Goal: Task Accomplishment & Management: Manage account settings

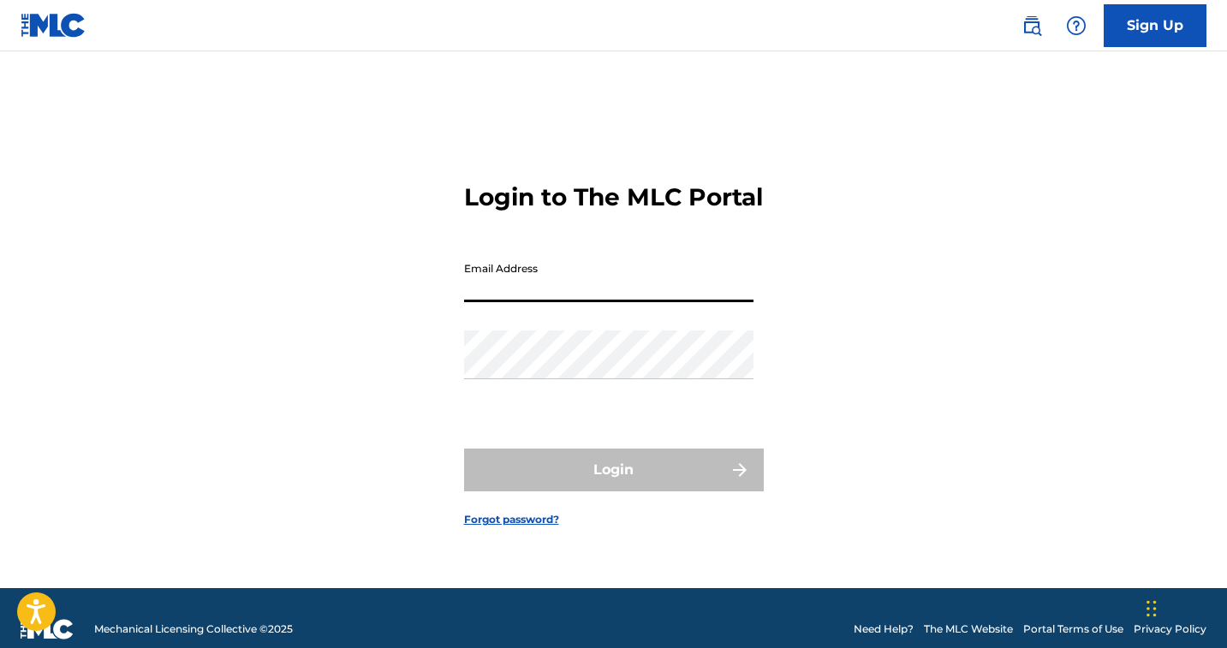
click at [476, 283] on input "Email Address" at bounding box center [608, 277] width 289 height 49
type input "[PERSON_NAME][EMAIL_ADDRESS][DOMAIN_NAME]"
click at [613, 485] on button "Login" at bounding box center [614, 470] width 300 height 43
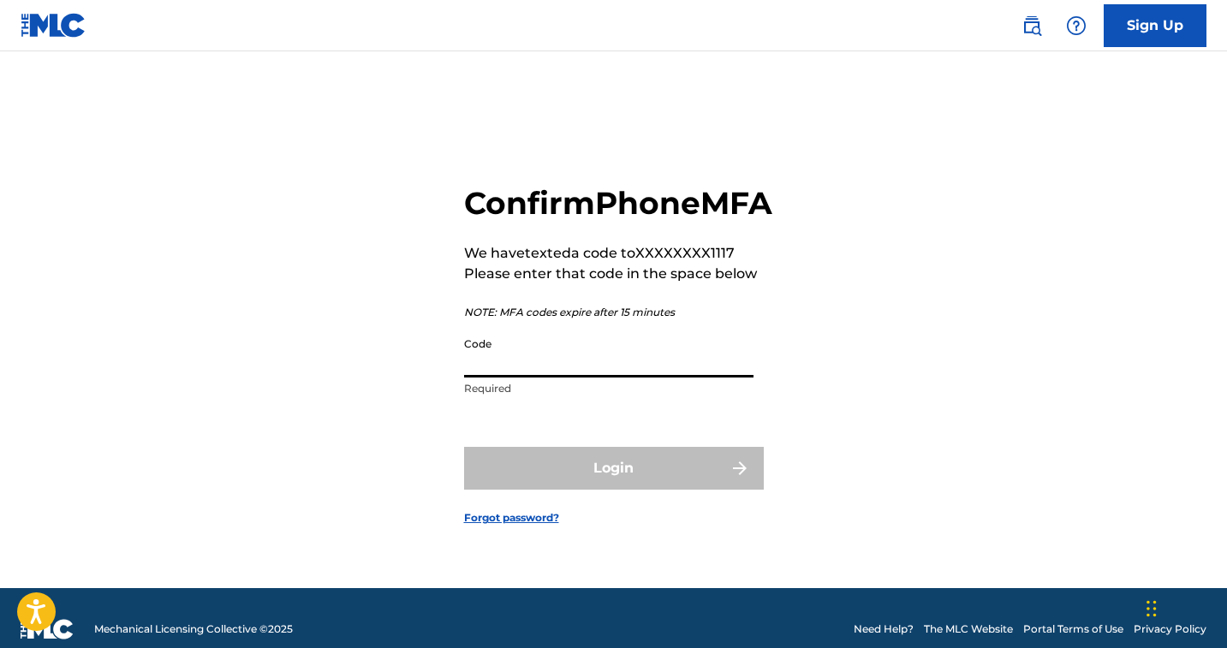
click at [526, 378] on input "Code" at bounding box center [608, 353] width 289 height 49
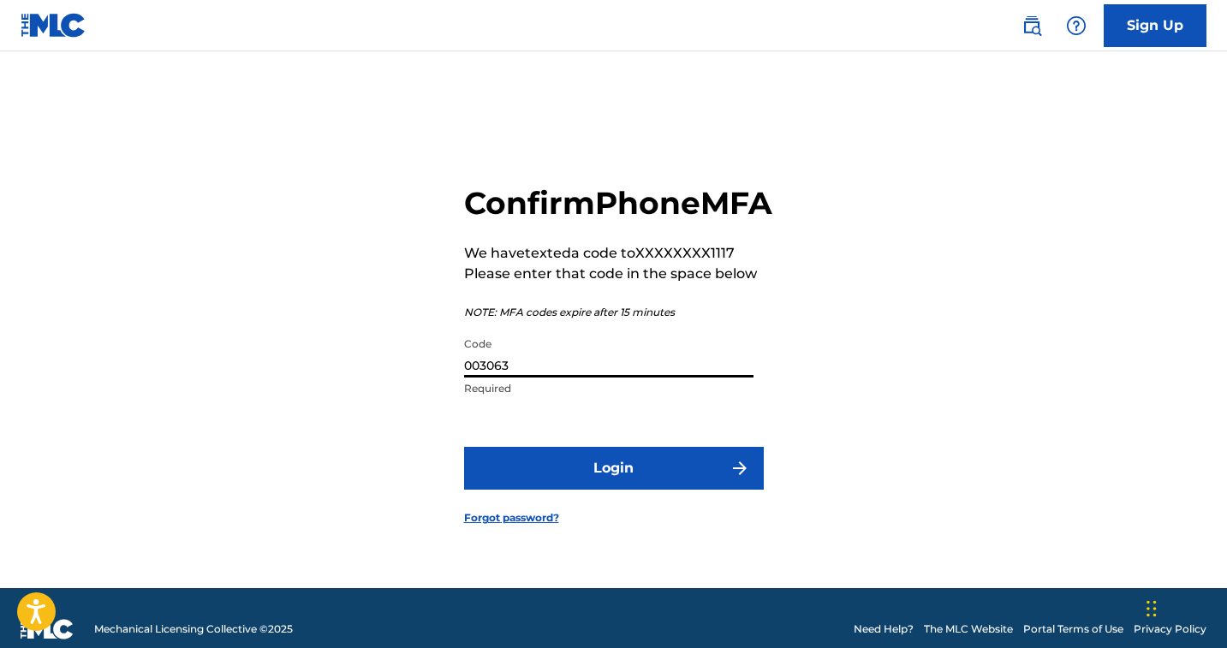
type input "003063"
click at [552, 490] on button "Login" at bounding box center [614, 468] width 300 height 43
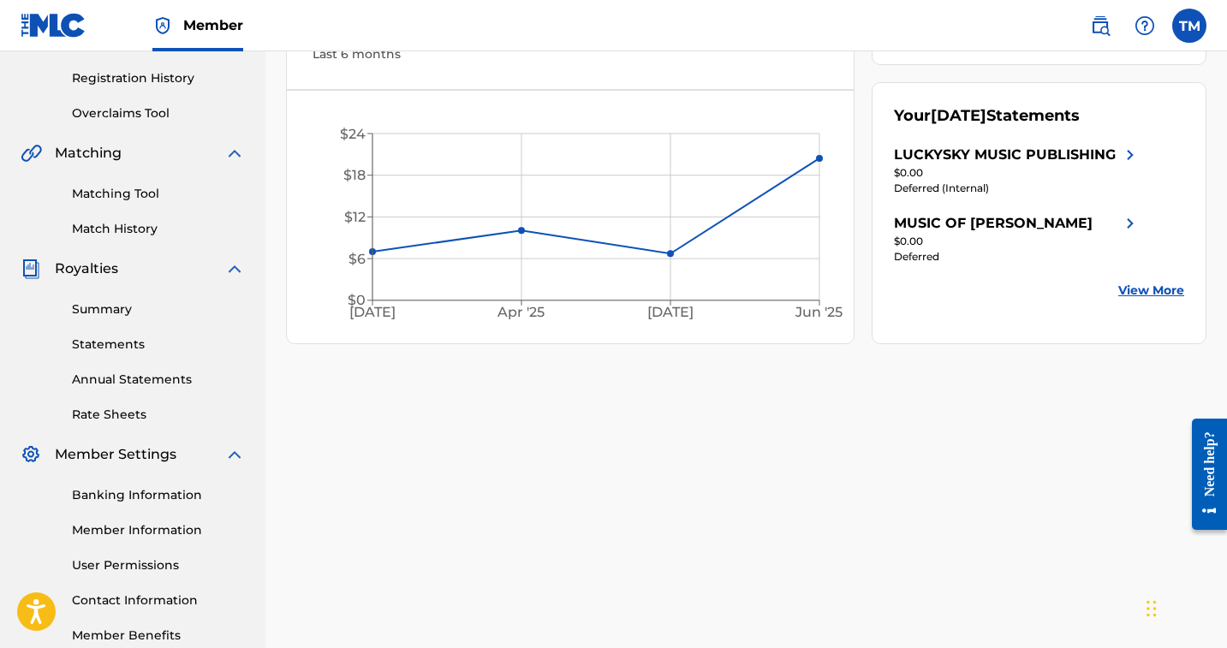
scroll to position [343, 0]
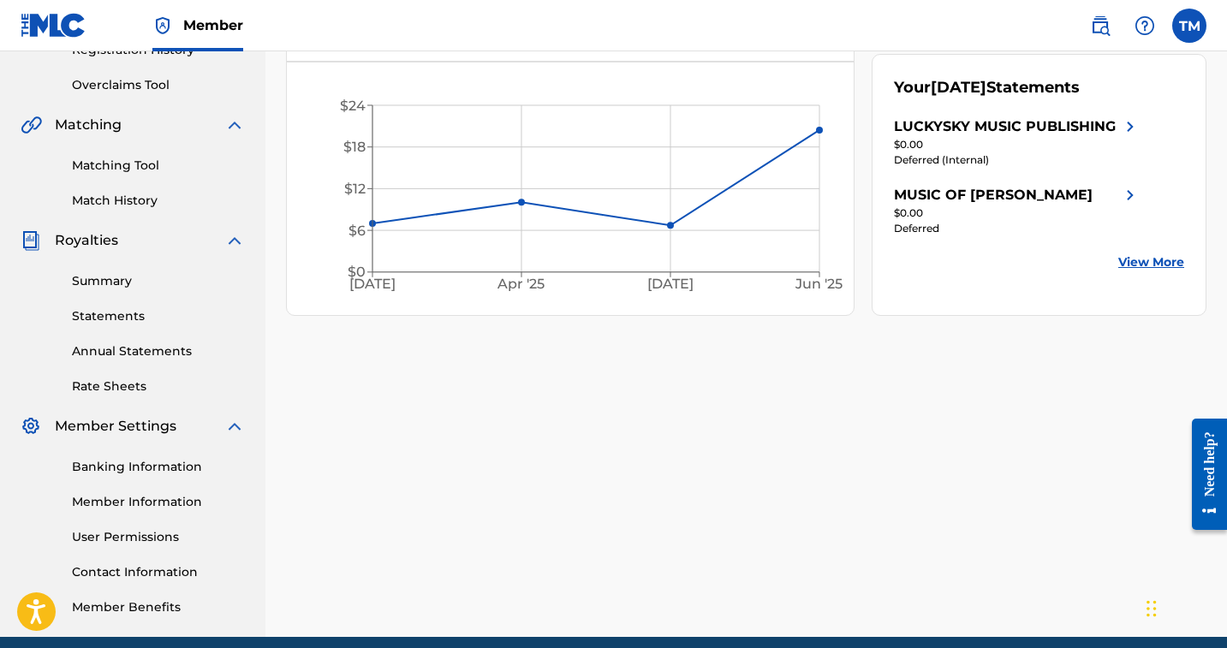
click at [116, 463] on link "Banking Information" at bounding box center [158, 467] width 173 height 18
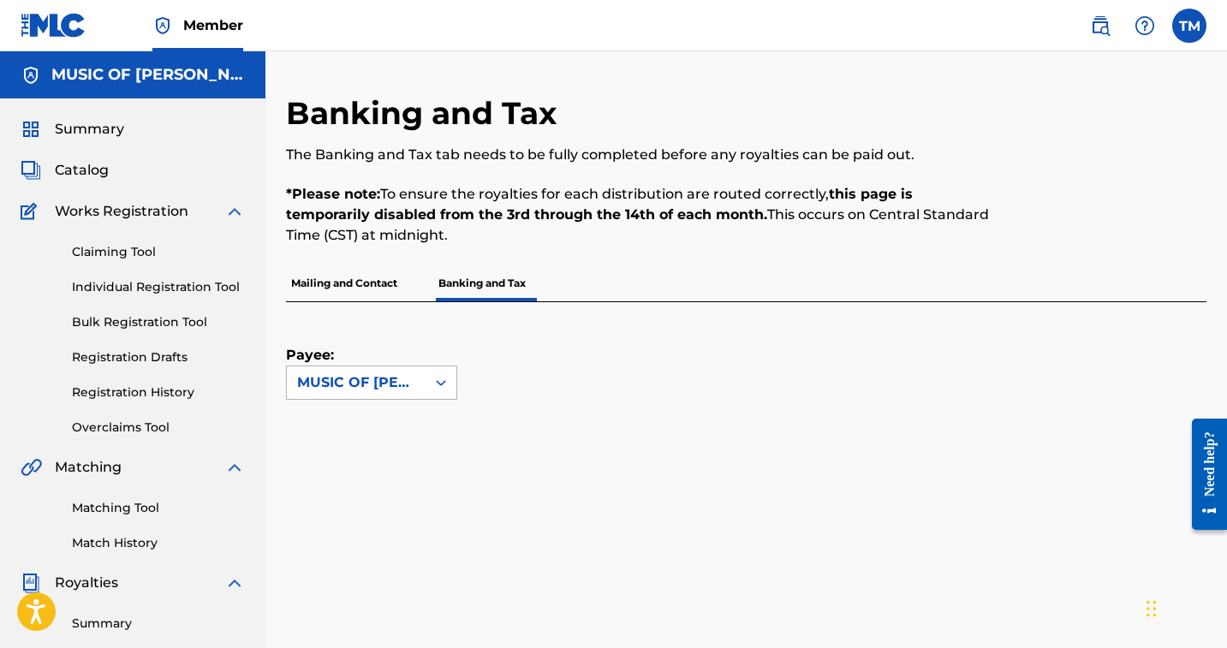
click at [451, 384] on div at bounding box center [441, 382] width 31 height 31
click at [436, 415] on div "MUSIC OF [PERSON_NAME]" at bounding box center [372, 431] width 170 height 63
drag, startPoint x: 1226, startPoint y: 233, endPoint x: 1228, endPoint y: 366, distance: 132.8
click at [1226, 366] on html "Accessibility Screen-Reader Guide, Feedback, and Issue Reporting | New window C…" at bounding box center [613, 324] width 1227 height 648
click at [1056, 393] on div "Payee: MUSIC OF [PERSON_NAME]" at bounding box center [726, 351] width 880 height 98
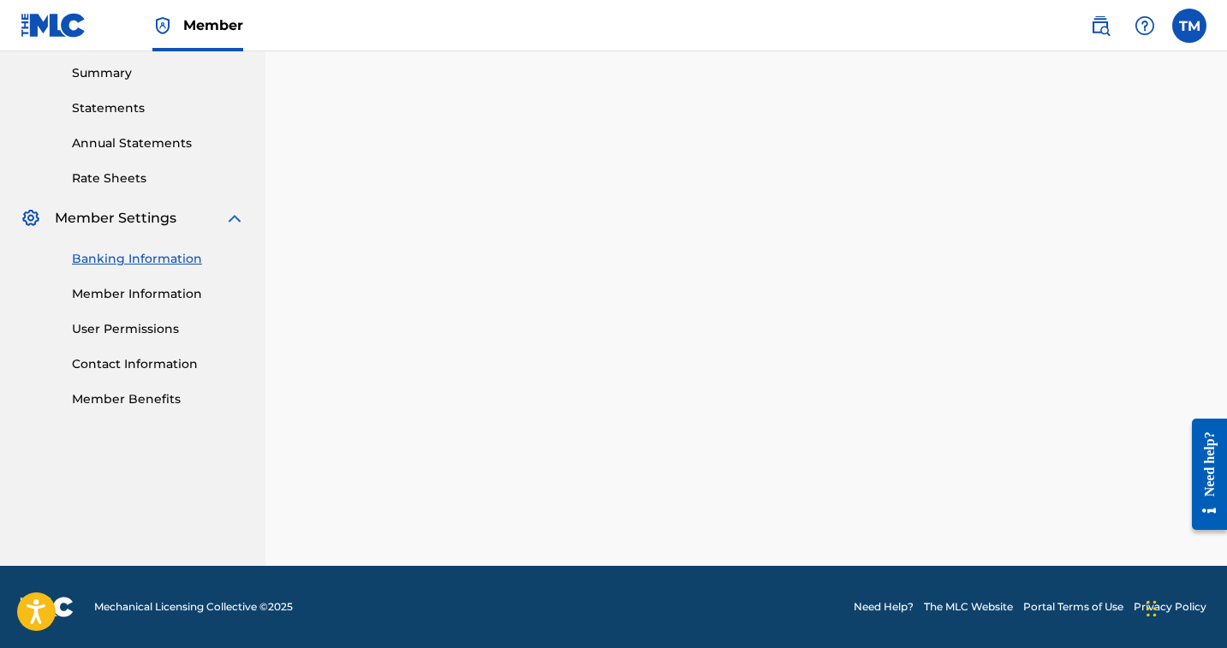
scroll to position [551, 0]
